Goal: Task Accomplishment & Management: Manage account settings

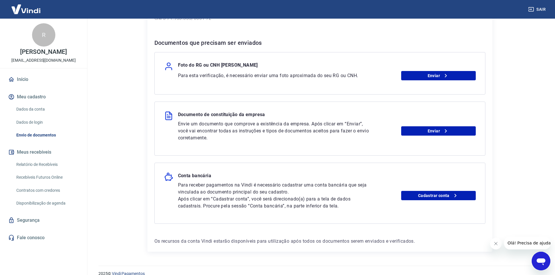
scroll to position [92, 0]
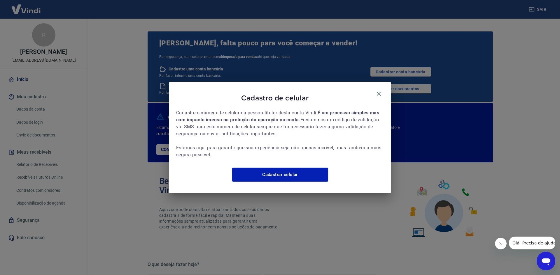
drag, startPoint x: 377, startPoint y: 91, endPoint x: 377, endPoint y: 83, distance: 7.9
click at [377, 92] on icon "button" at bounding box center [378, 93] width 7 height 7
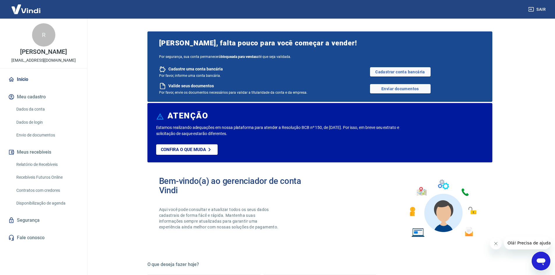
click at [538, 8] on button "Sair" at bounding box center [537, 9] width 21 height 11
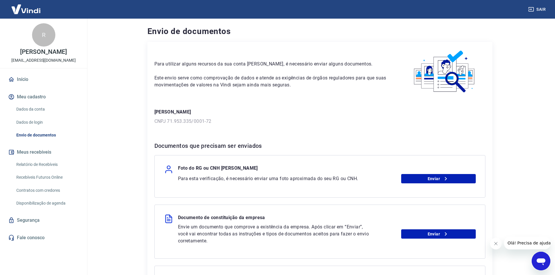
click at [21, 105] on link "Dados da conta" at bounding box center [47, 109] width 66 height 12
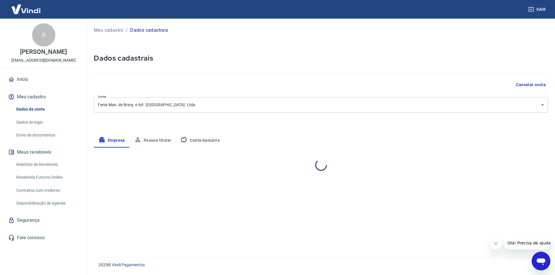
select select "SP"
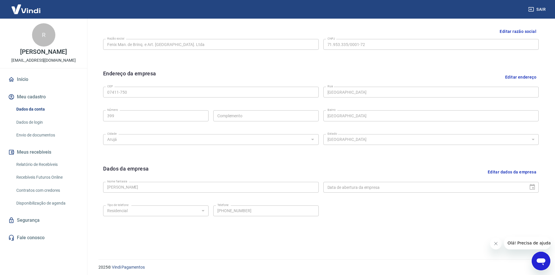
scroll to position [145, 0]
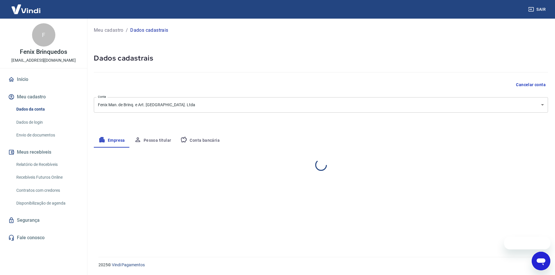
select select "SP"
select select "business"
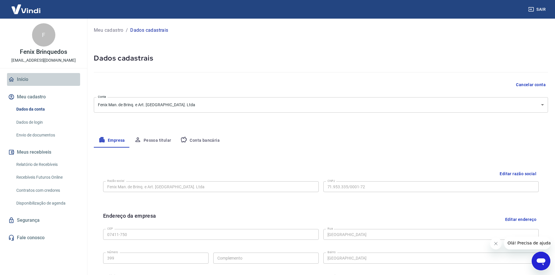
click at [31, 79] on link "Início" at bounding box center [43, 79] width 73 height 13
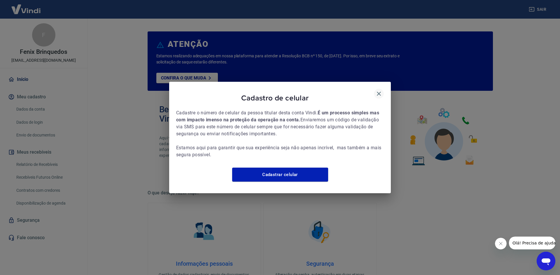
click at [380, 92] on icon "button" at bounding box center [379, 94] width 4 height 4
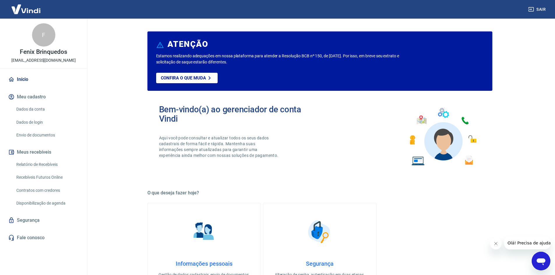
click at [36, 126] on link "Dados de login" at bounding box center [47, 123] width 66 height 12
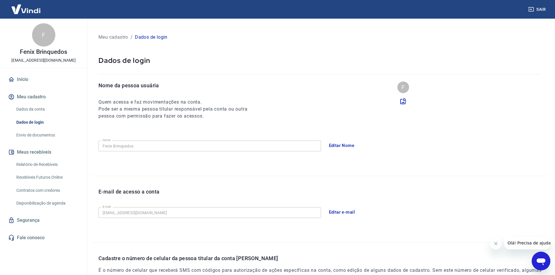
click at [39, 134] on link "Envio de documentos" at bounding box center [47, 135] width 66 height 12
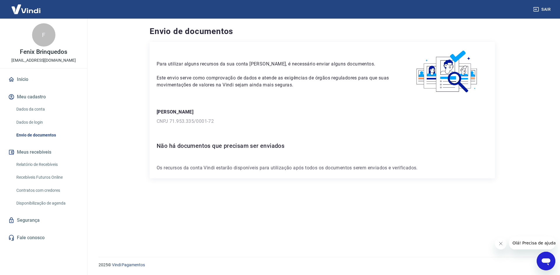
click at [34, 110] on link "Dados da conta" at bounding box center [47, 109] width 66 height 12
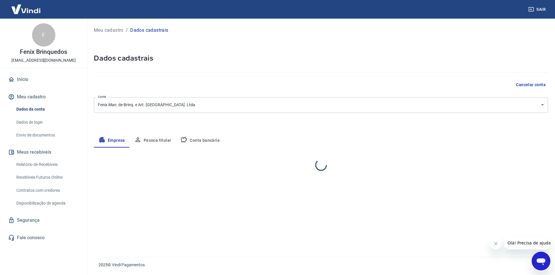
select select "SP"
select select "business"
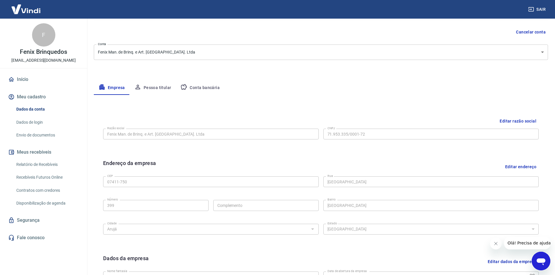
scroll to position [39, 0]
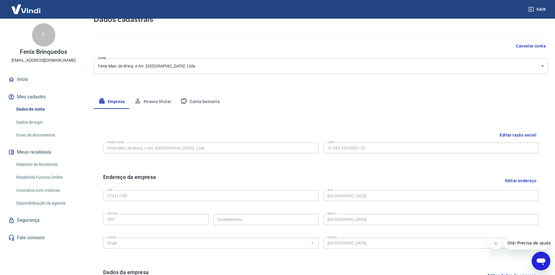
click at [197, 103] on button "Conta bancária" at bounding box center [200, 102] width 49 height 14
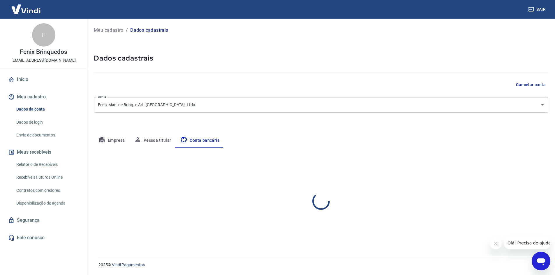
scroll to position [0, 0]
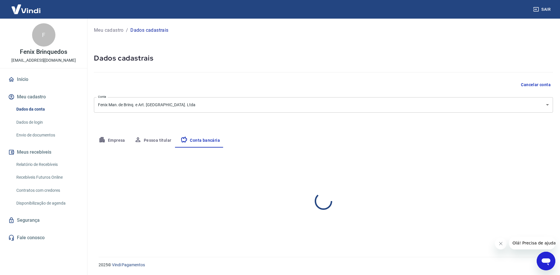
select select "1"
click at [147, 139] on button "Pessoa titular" at bounding box center [153, 141] width 46 height 14
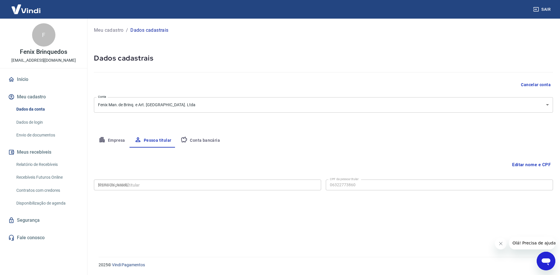
type input "063.227.738-60"
click at [113, 141] on button "Empresa" at bounding box center [112, 141] width 36 height 14
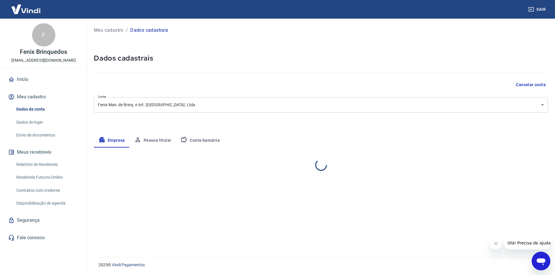
select select "SP"
select select "business"
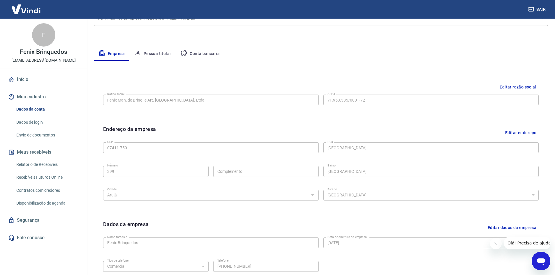
scroll to position [87, 0]
click at [161, 59] on button "Pessoa titular" at bounding box center [153, 54] width 46 height 14
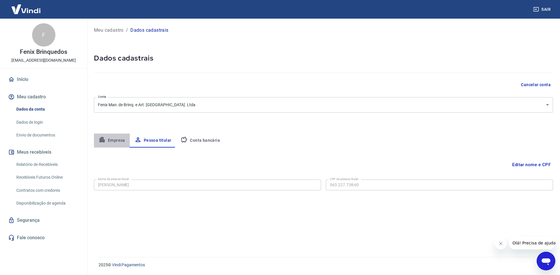
click at [113, 140] on button "Empresa" at bounding box center [112, 141] width 36 height 14
select select "SP"
select select "business"
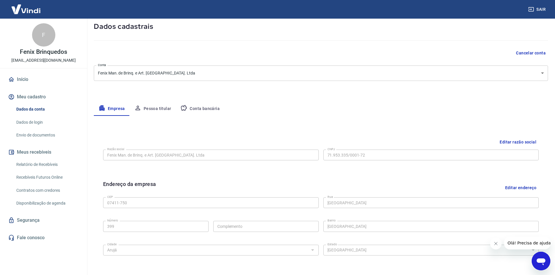
scroll to position [28, 0]
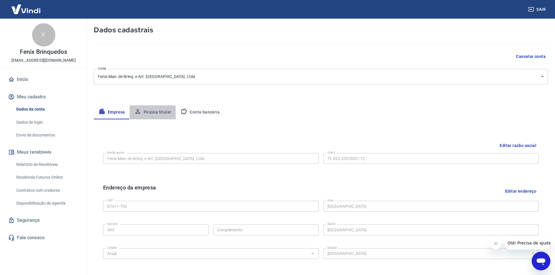
click at [157, 112] on button "Pessoa titular" at bounding box center [153, 113] width 46 height 14
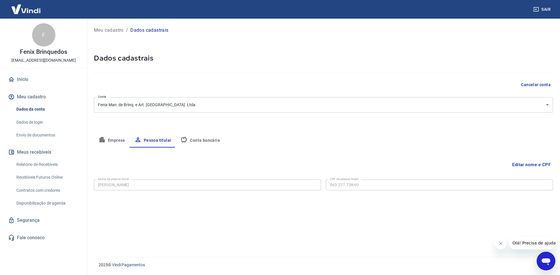
click at [212, 136] on button "Conta bancária" at bounding box center [200, 141] width 49 height 14
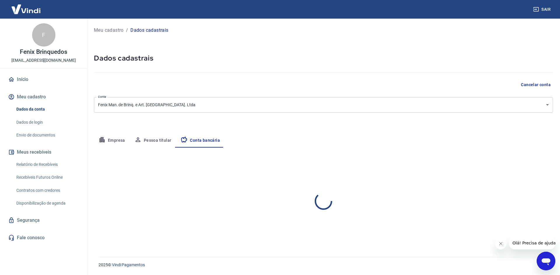
select select "1"
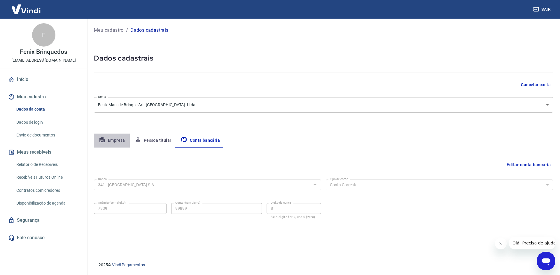
click at [119, 140] on button "Empresa" at bounding box center [112, 141] width 36 height 14
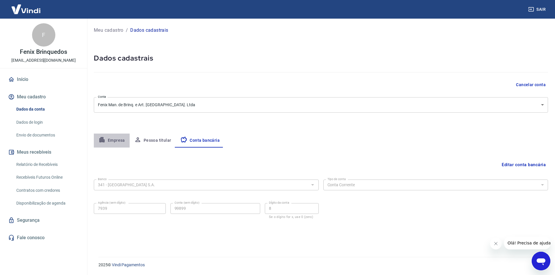
select select "SP"
select select "business"
